Goal: Communication & Community: Answer question/provide support

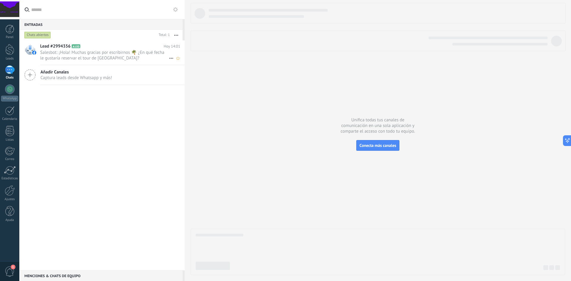
click at [84, 54] on span "Salesbot: ¡Hola! Muchas gracias por escribirnos 🌴 ¿En qué fecha le gustaría res…" at bounding box center [104, 55] width 129 height 11
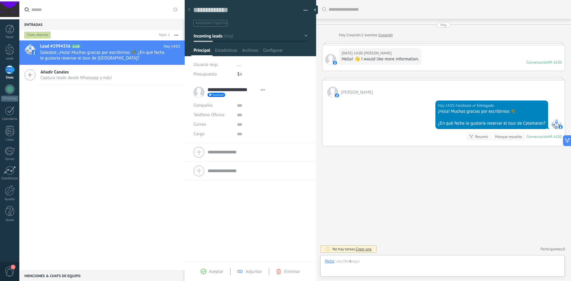
scroll to position [9, 0]
click at [386, 51] on span "[PERSON_NAME]" at bounding box center [378, 53] width 28 height 6
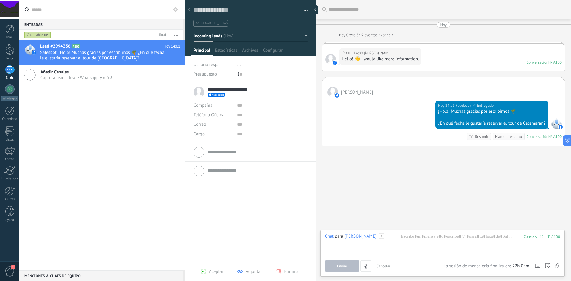
click at [128, 161] on div "Lead #2994356 A100 [DATE] 14:01 Salesbot: ¡Hola! Muchas gracias por escribirnos…" at bounding box center [101, 155] width 165 height 230
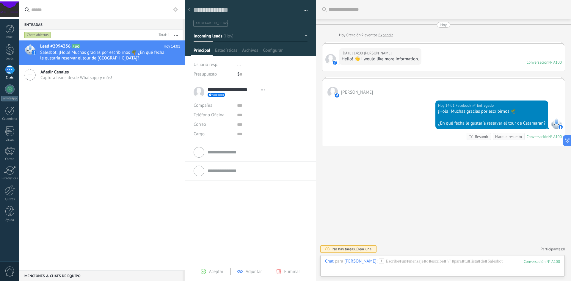
click at [217, 270] on span "Aceptar" at bounding box center [216, 272] width 14 height 6
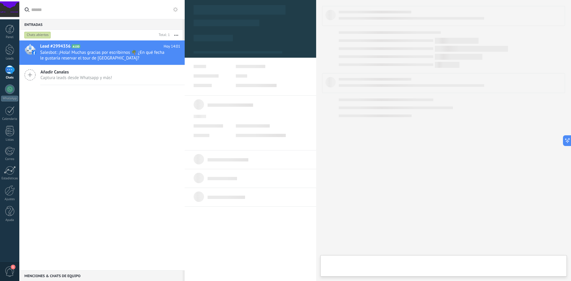
type textarea "**********"
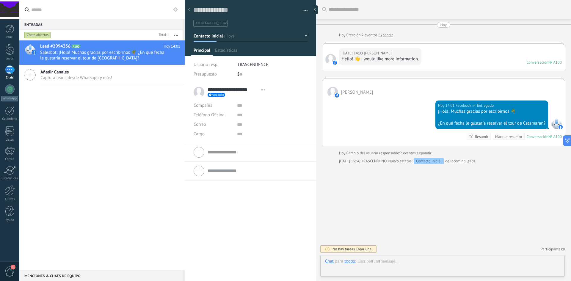
scroll to position [9, 0]
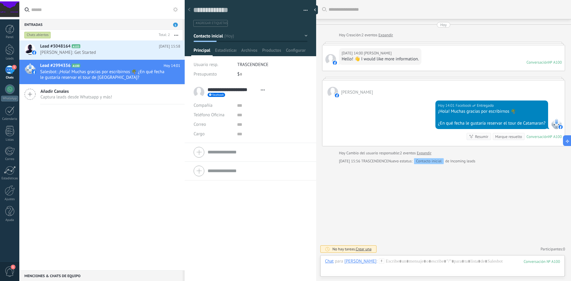
click at [128, 146] on div "Lead #3048164 A103 [DATE] 15:58 [PERSON_NAME]: Get Started Lead #2994356 A100" at bounding box center [101, 155] width 165 height 230
click at [110, 161] on div "Lead #3048164 A103 Hoy 15:58 Alex Jony: Get Started Lead #2994356 A100" at bounding box center [101, 155] width 165 height 230
click at [179, 8] on label at bounding box center [101, 9] width 165 height 19
click at [179, 8] on input "text" at bounding box center [105, 9] width 149 height 19
click at [177, 10] on use at bounding box center [175, 9] width 5 height 5
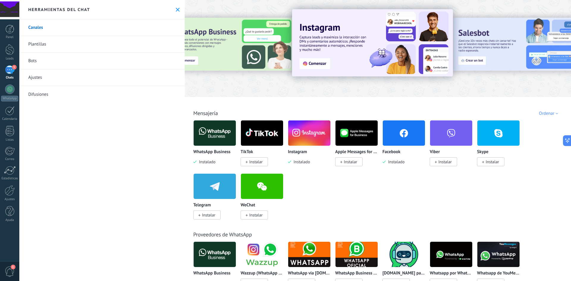
click at [396, 135] on img at bounding box center [404, 133] width 42 height 29
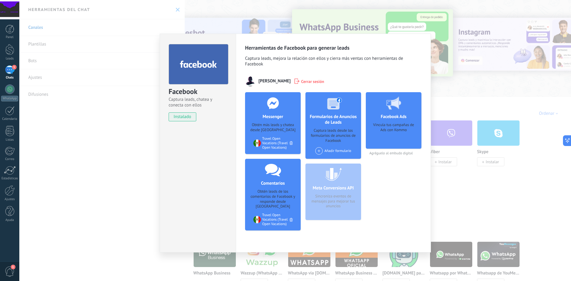
click at [495, 197] on div "Facebook Captura leads, chatea y conecta con ellos instalado Desinstalar Herram…" at bounding box center [294, 140] width 551 height 281
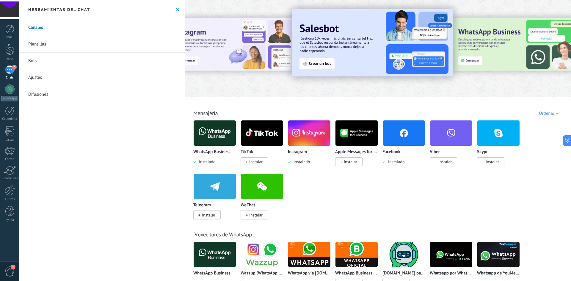
click at [10, 72] on div "2" at bounding box center [10, 69] width 10 height 9
